Goal: Check status

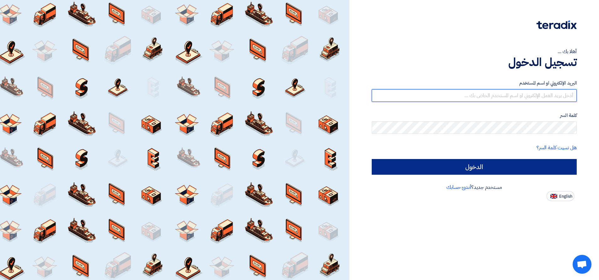
type input "[EMAIL_ADDRESS][DOMAIN_NAME]"
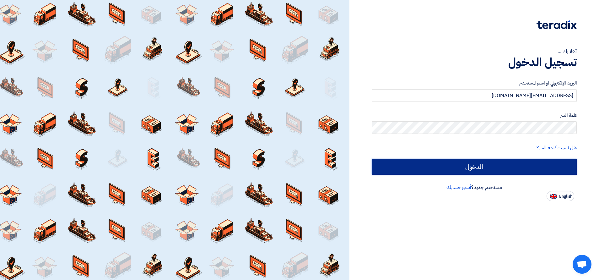
click at [477, 171] on input "الدخول" at bounding box center [474, 167] width 205 height 16
type input "Sign in"
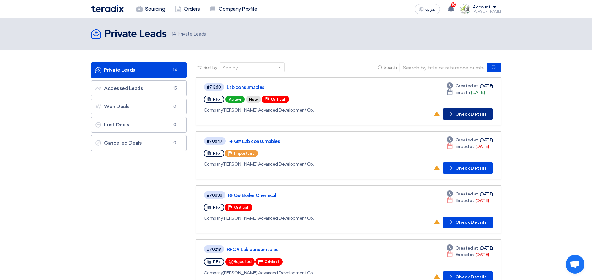
click at [470, 115] on button "Check details Check Details" at bounding box center [468, 113] width 50 height 11
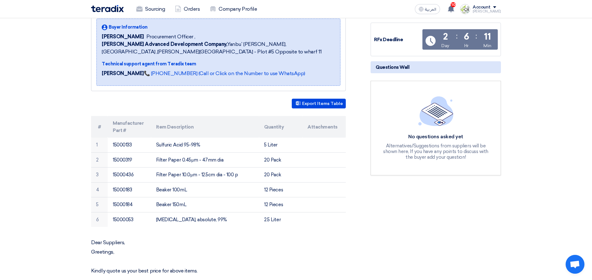
scroll to position [141, 0]
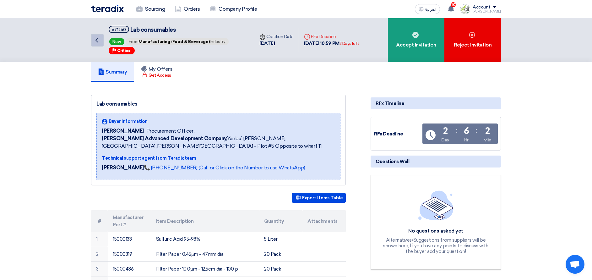
click at [92, 40] on link "Back" at bounding box center [97, 40] width 13 height 13
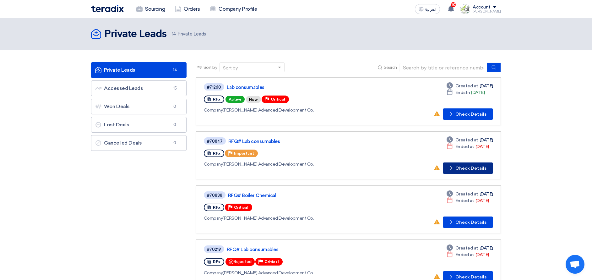
click at [477, 167] on button "Check details Check Details" at bounding box center [468, 167] width 50 height 11
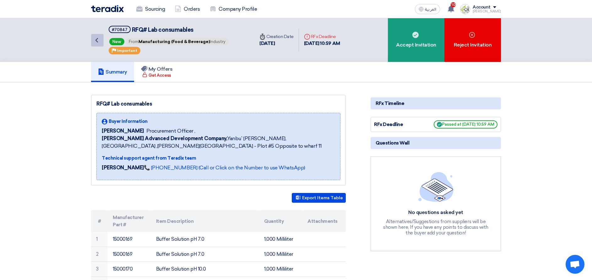
click at [97, 40] on icon "Back" at bounding box center [97, 40] width 8 height 8
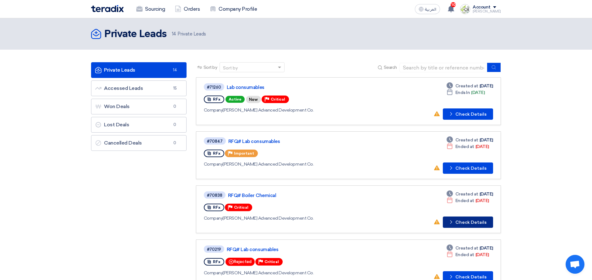
click at [469, 224] on button "Check details Check Details" at bounding box center [468, 221] width 50 height 11
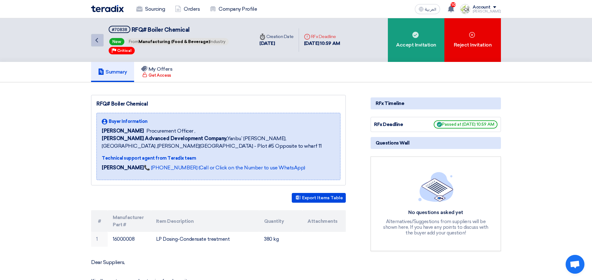
click at [92, 41] on link "Back" at bounding box center [97, 40] width 13 height 13
